Goal: Use online tool/utility: Utilize a website feature to perform a specific function

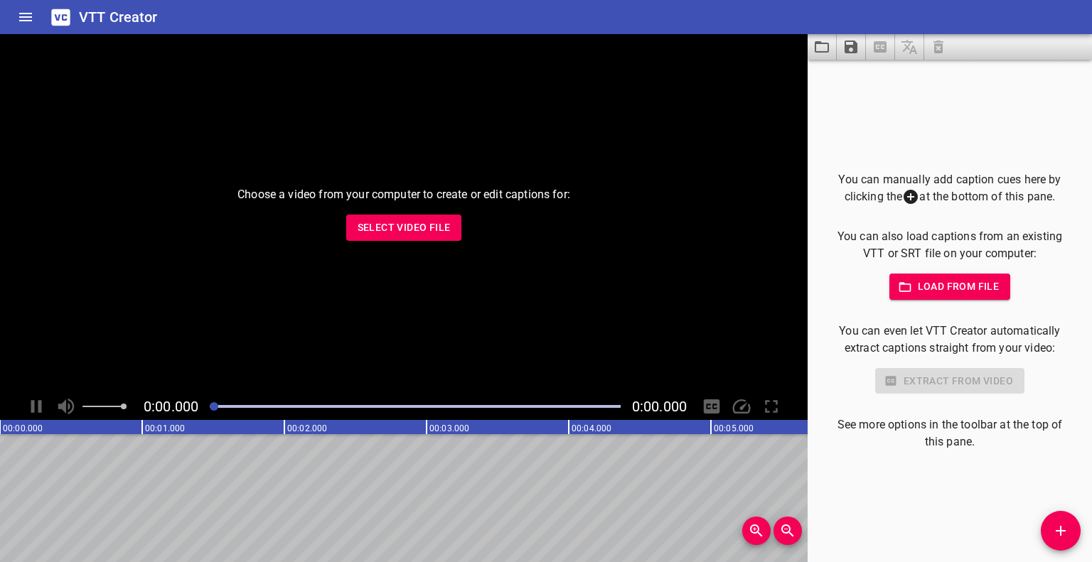
click at [399, 229] on span "Select Video File" at bounding box center [404, 228] width 93 height 18
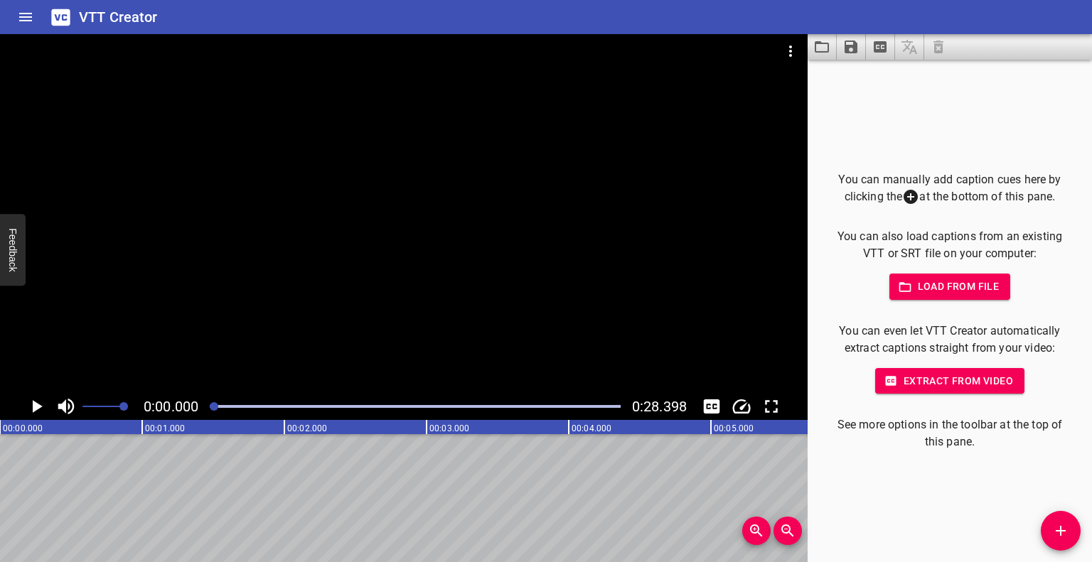
click at [44, 404] on icon "Play/Pause" at bounding box center [36, 406] width 21 height 21
click at [43, 406] on icon "Play/Pause" at bounding box center [36, 406] width 21 height 21
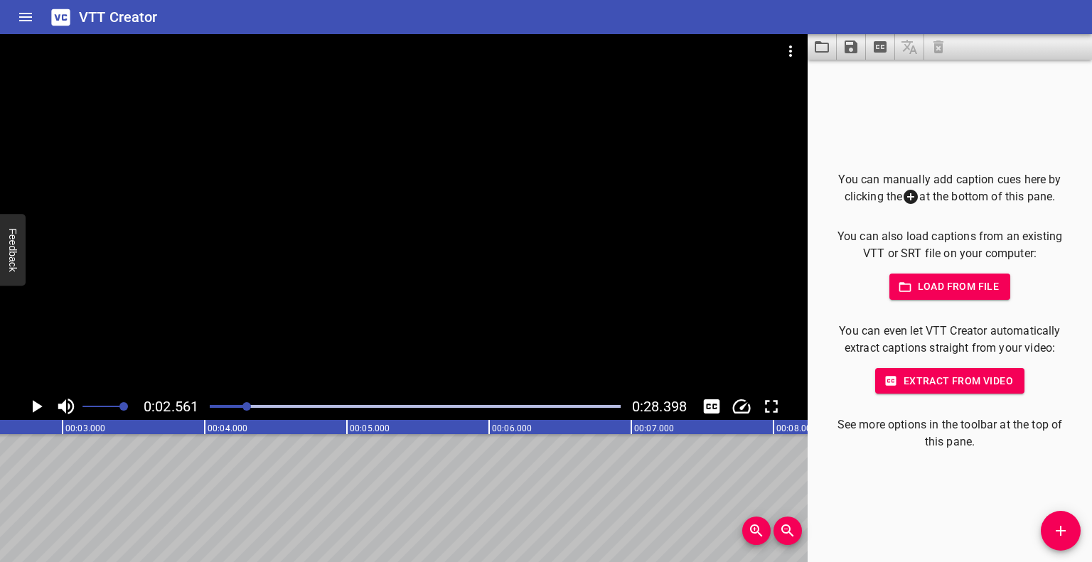
click at [43, 404] on icon "Play/Pause" at bounding box center [36, 406] width 21 height 21
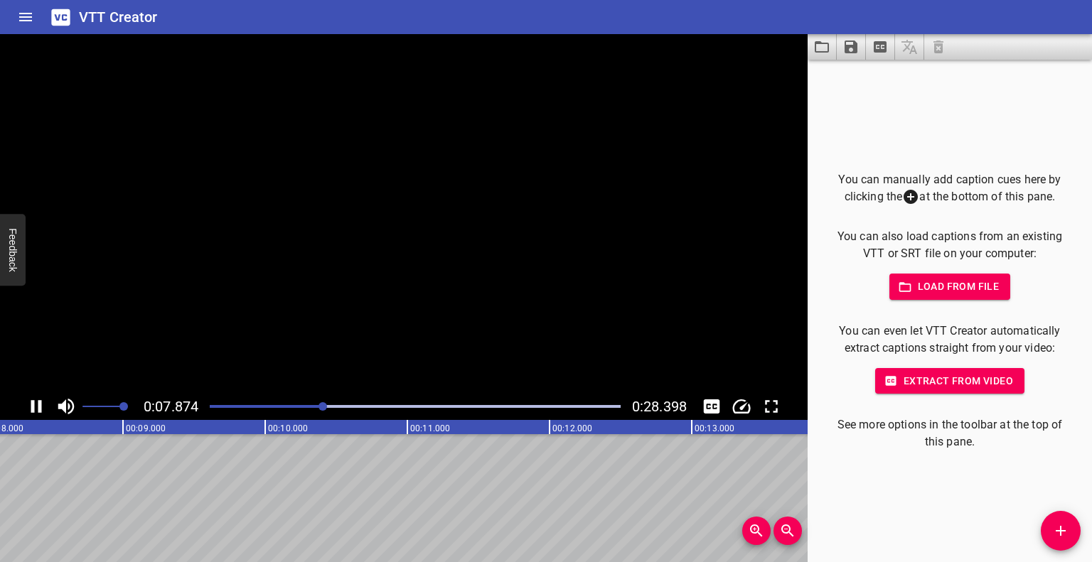
click at [41, 404] on icon "Play/Pause" at bounding box center [36, 406] width 11 height 13
click at [957, 380] on span "Extract from video" at bounding box center [949, 381] width 127 height 18
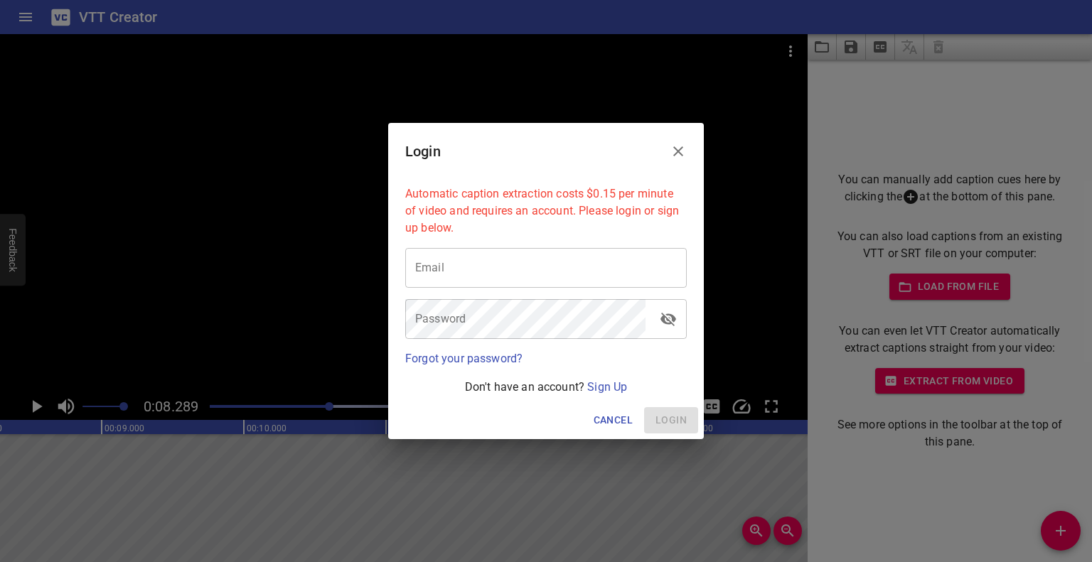
click at [680, 156] on icon "Close" at bounding box center [678, 151] width 17 height 17
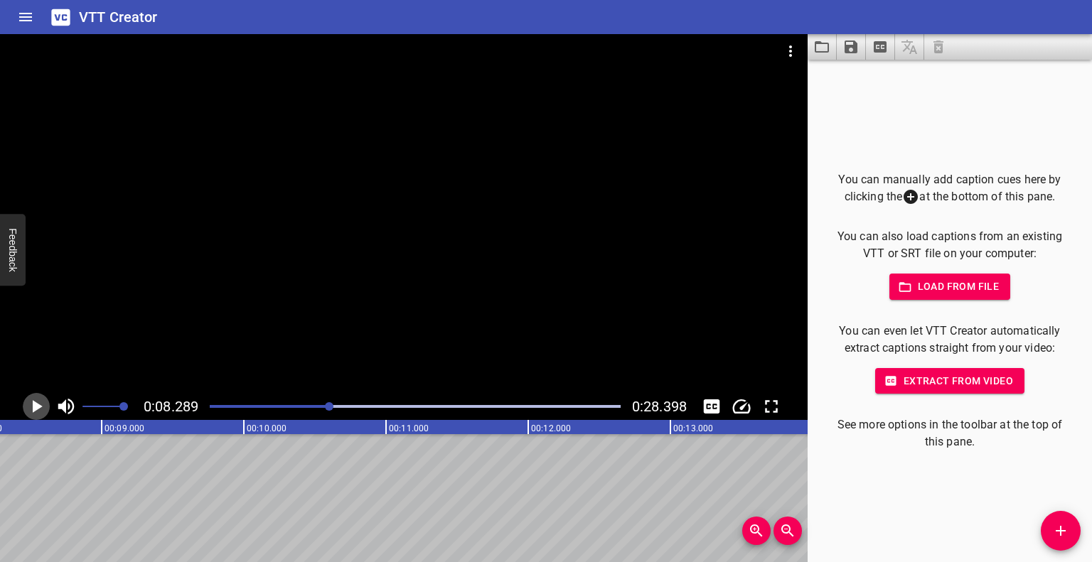
click at [40, 402] on icon "Play/Pause" at bounding box center [36, 406] width 21 height 21
click at [40, 404] on icon "Play/Pause" at bounding box center [36, 406] width 11 height 13
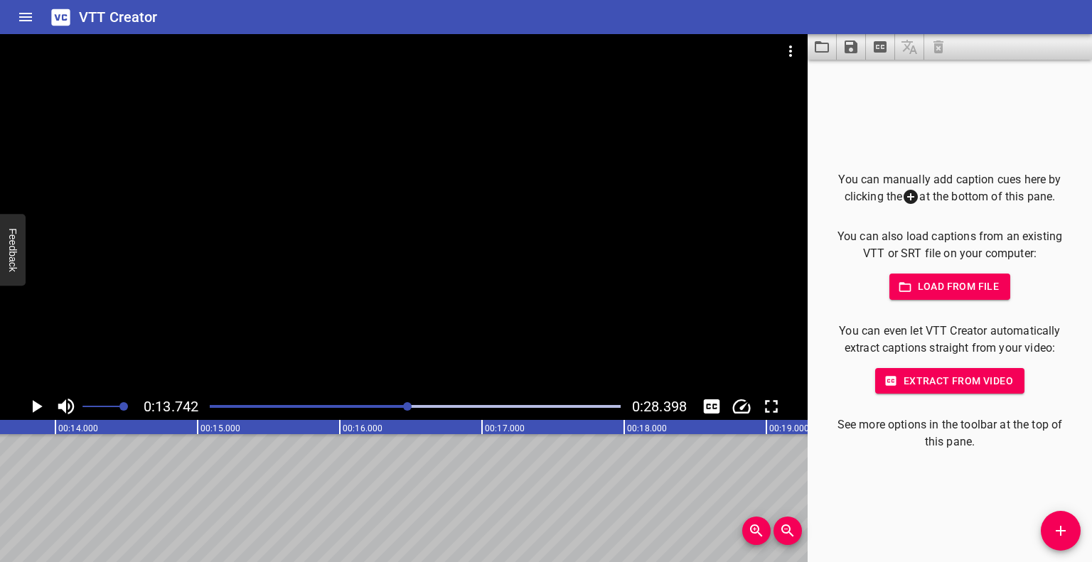
scroll to position [0, 1953]
